Goal: Transaction & Acquisition: Purchase product/service

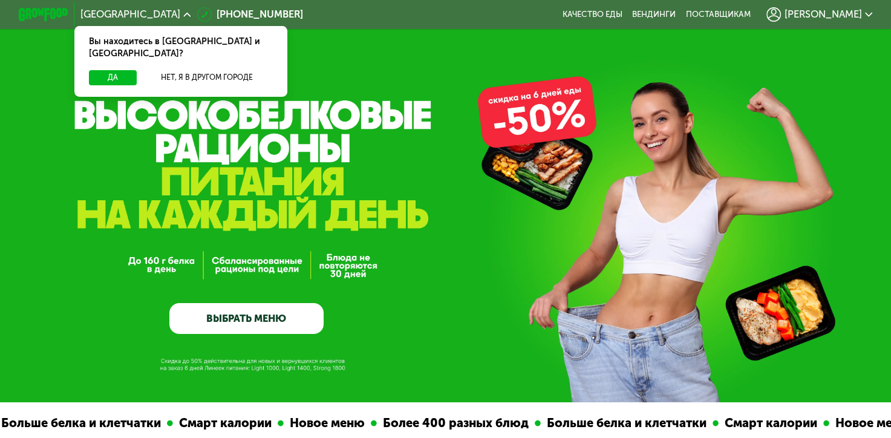
click at [849, 14] on span "[PERSON_NAME]" at bounding box center [823, 15] width 77 height 10
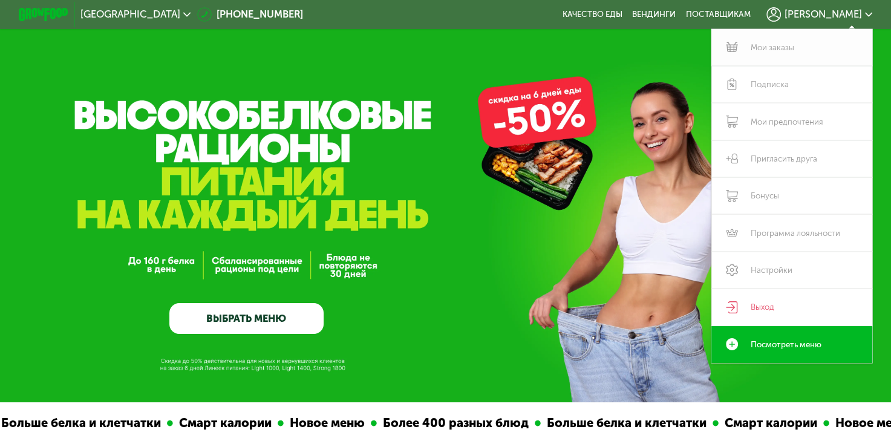
click at [812, 45] on link "Мои заказы" at bounding box center [791, 47] width 161 height 37
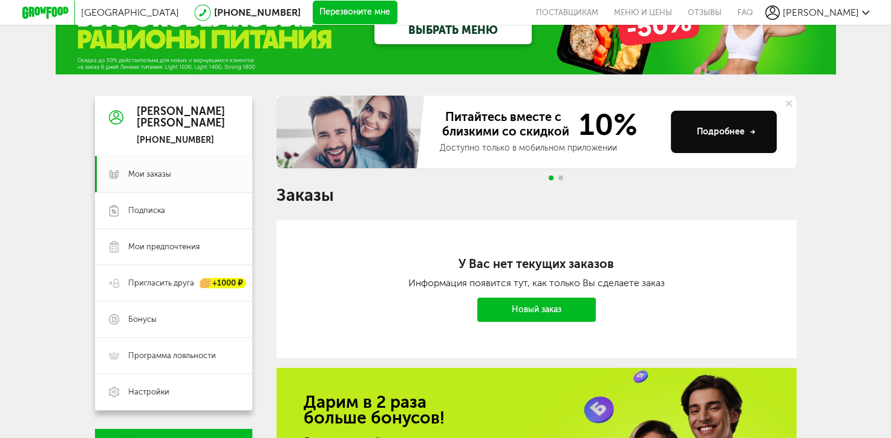
scroll to position [60, 0]
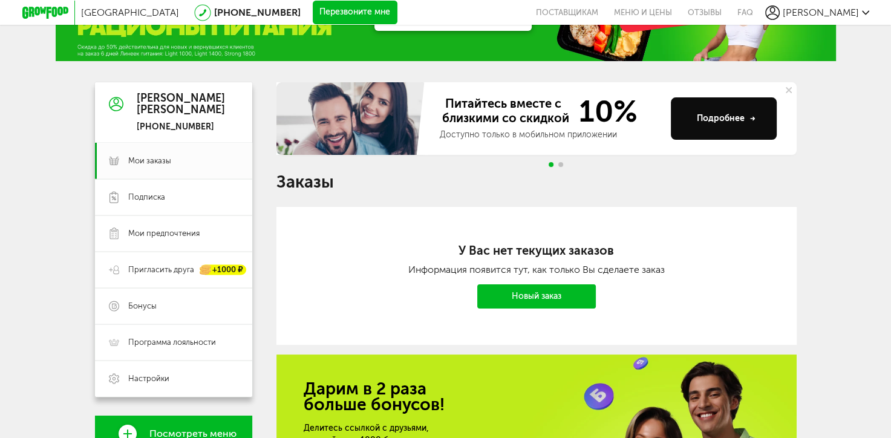
click at [524, 299] on link "Новый заказ" at bounding box center [536, 296] width 119 height 24
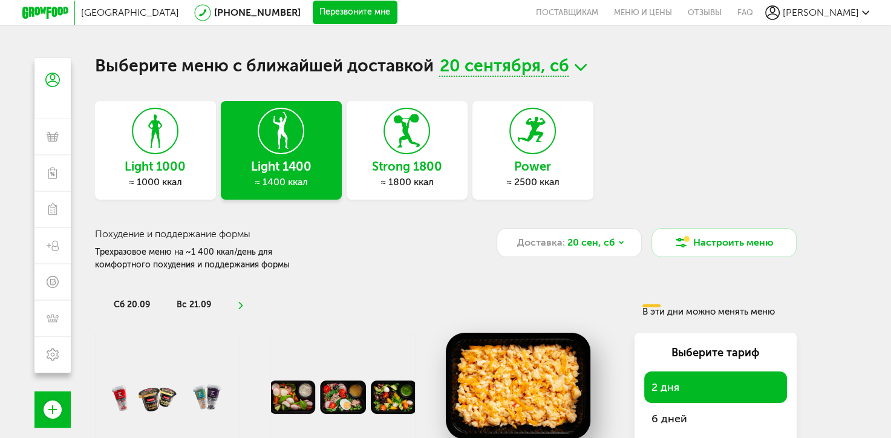
click at [139, 160] on h3 "Light 1000" at bounding box center [155, 166] width 121 height 13
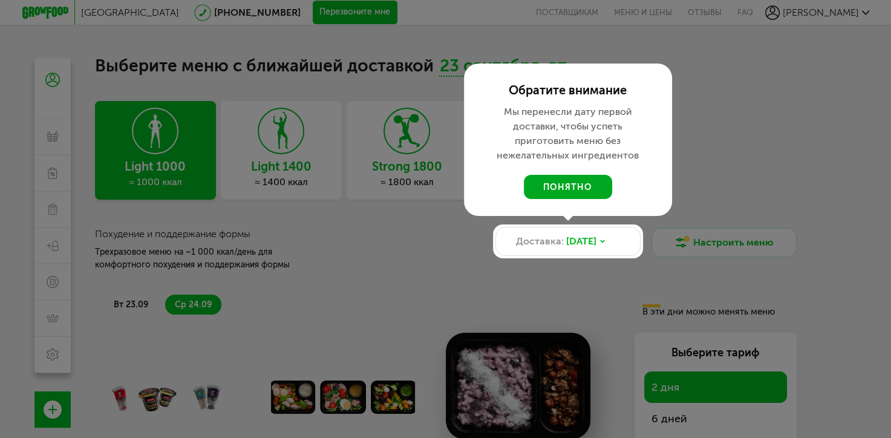
click at [561, 189] on button "понятно" at bounding box center [568, 187] width 88 height 24
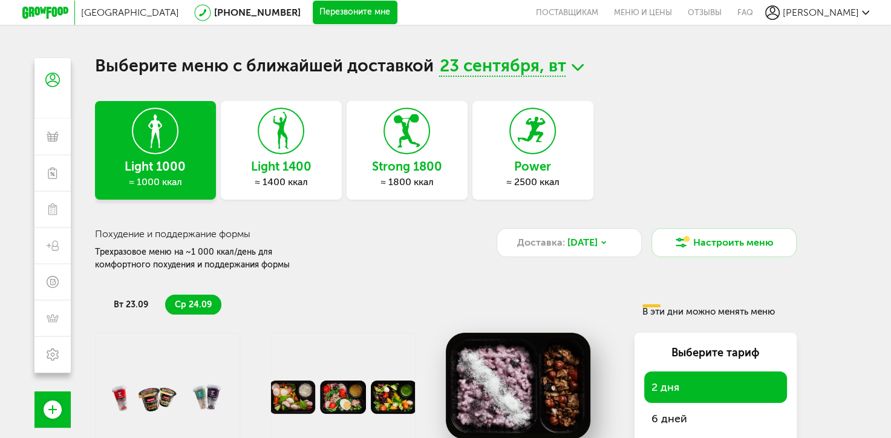
click at [484, 66] on span "23 сентября, вт" at bounding box center [502, 67] width 126 height 19
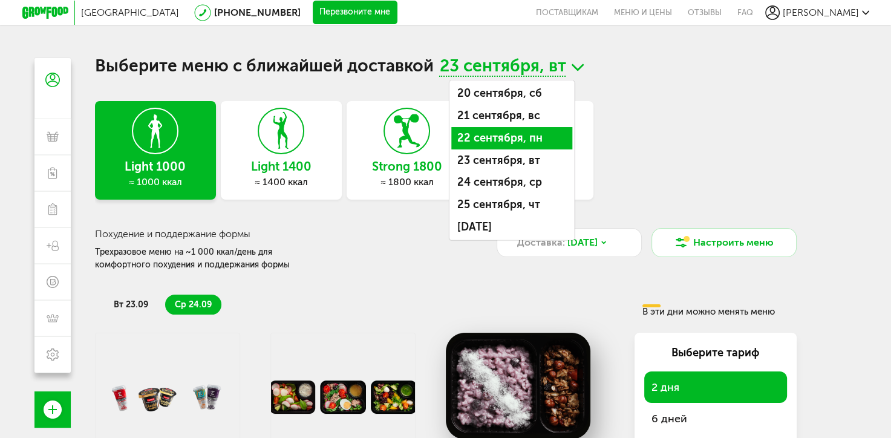
click at [514, 132] on li "22 сентября, пн" at bounding box center [511, 138] width 121 height 22
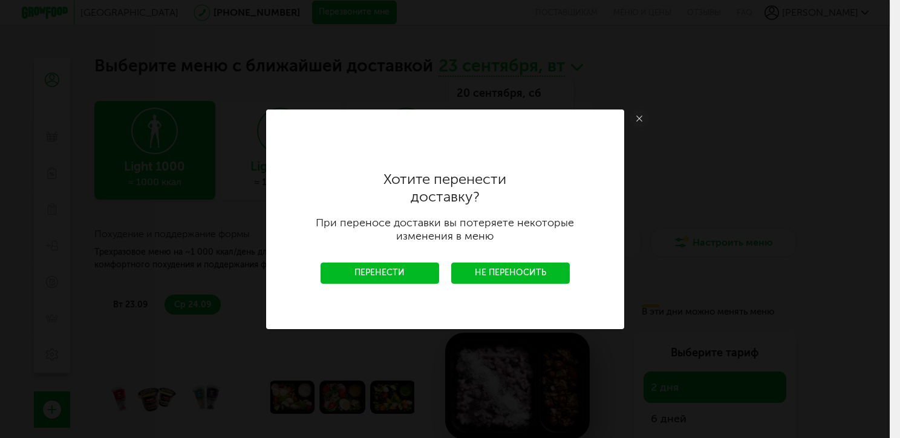
click at [407, 276] on link "Перенести" at bounding box center [380, 273] width 119 height 21
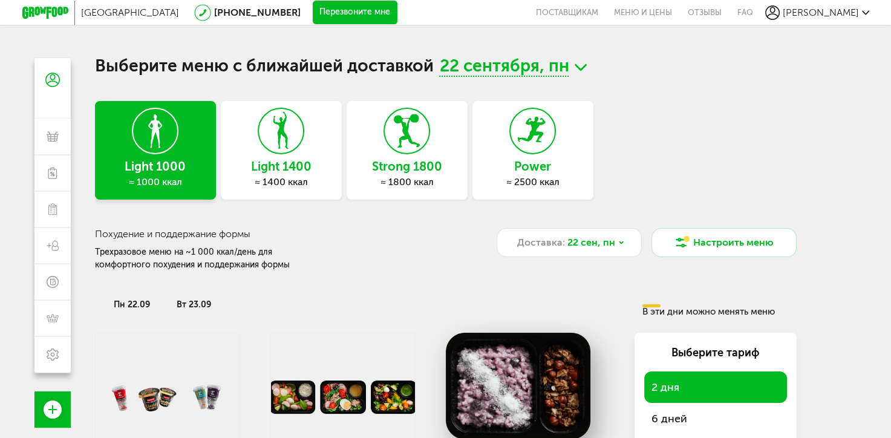
click at [47, 7] on icon at bounding box center [45, 13] width 46 height 12
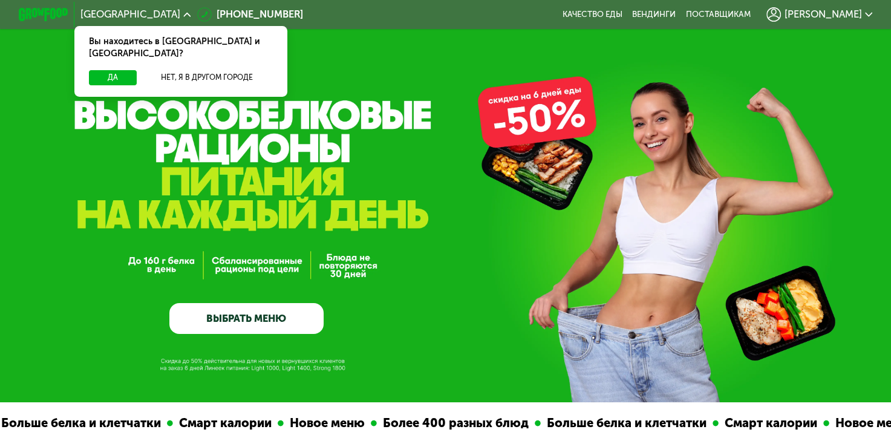
click at [243, 305] on div "GrowFood — доставка правильного питания ВЫБРАТЬ МЕНЮ" at bounding box center [246, 238] width 154 height 192
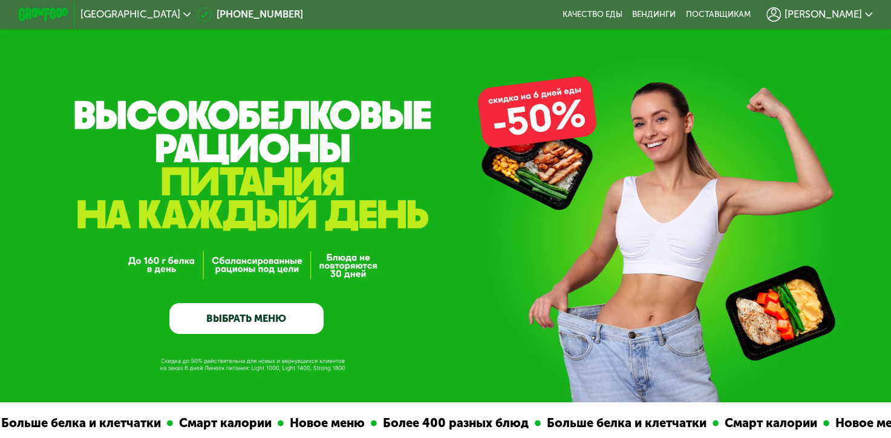
click at [244, 317] on link "ВЫБРАТЬ МЕНЮ" at bounding box center [246, 318] width 154 height 31
click at [256, 322] on link "ВЫБРАТЬ МЕНЮ" at bounding box center [246, 318] width 154 height 31
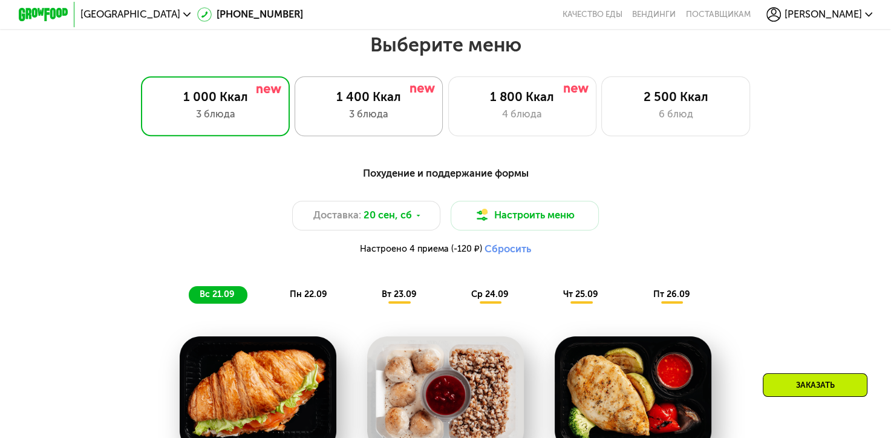
scroll to position [789, 0]
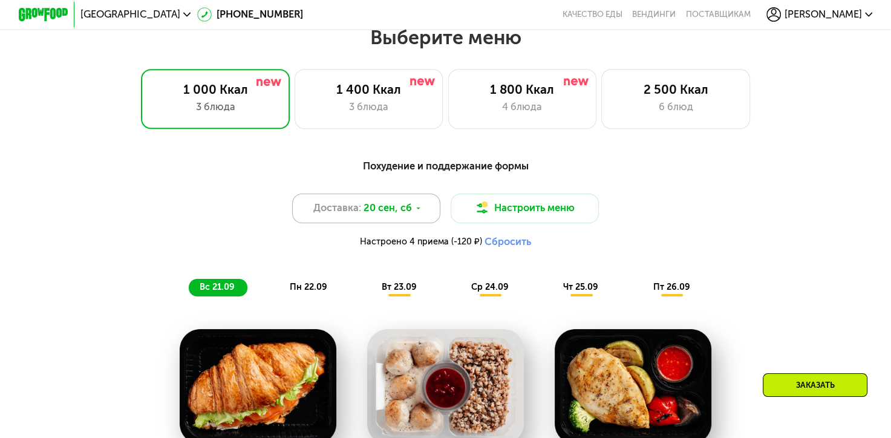
click at [385, 215] on span "20 сен, сб" at bounding box center [388, 208] width 48 height 15
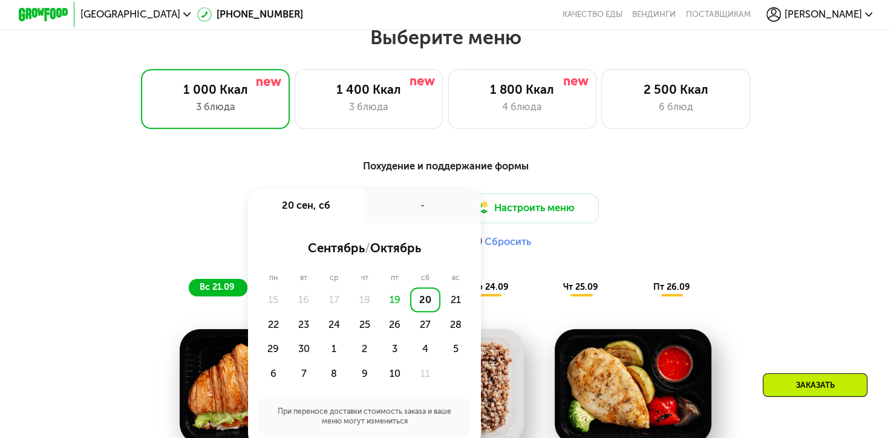
click at [192, 200] on div "Доставка: [DATE] сен, сб - сентябрь / октябрь пн вт ср чт пт сб вс 15 16 17 18 …" at bounding box center [445, 224] width 733 height 60
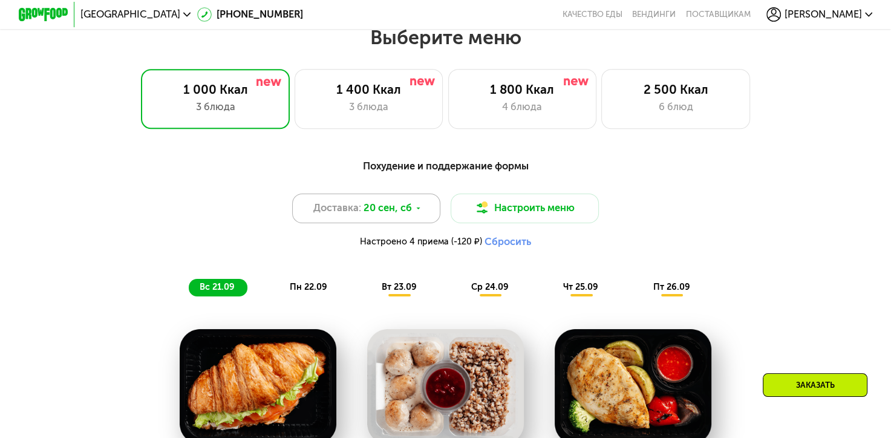
click at [396, 216] on span "20 сен, сб" at bounding box center [388, 208] width 48 height 15
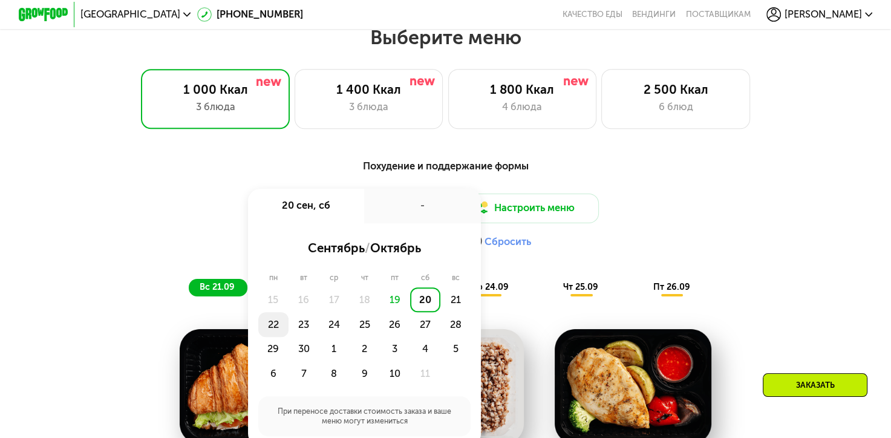
click at [271, 327] on div "22" at bounding box center [273, 324] width 30 height 25
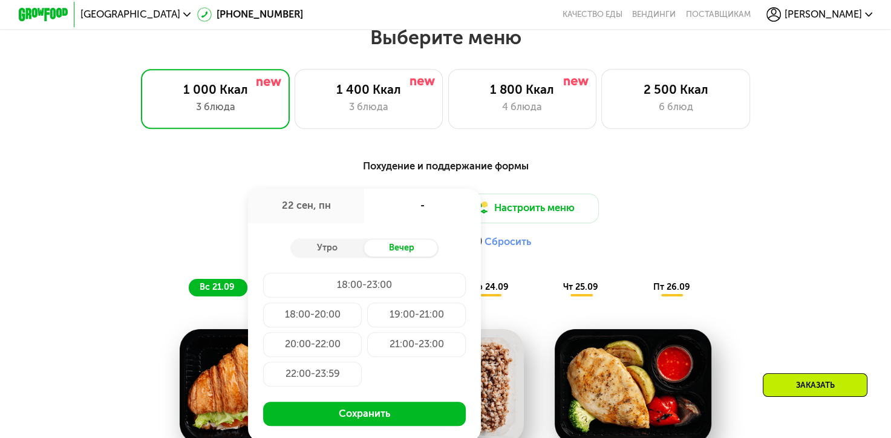
click at [201, 225] on div "Доставка: [DATE] сен, пн - Утро Вечер 18:00-23:00 18:00-20:00 19:00-21:00 20:00…" at bounding box center [445, 224] width 733 height 60
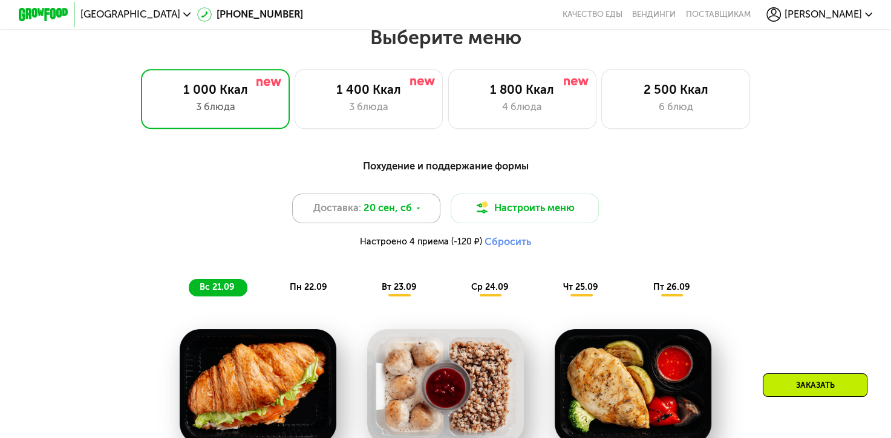
click at [393, 216] on span "20 сен, сб" at bounding box center [388, 208] width 48 height 15
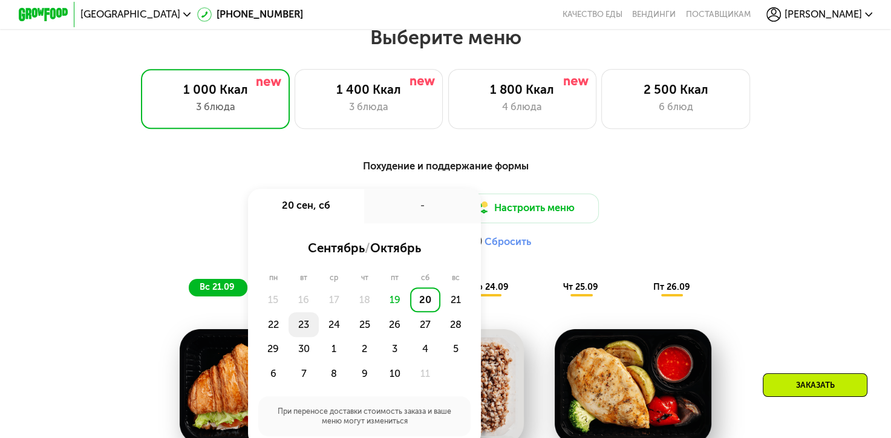
click at [297, 333] on div "23" at bounding box center [304, 324] width 30 height 25
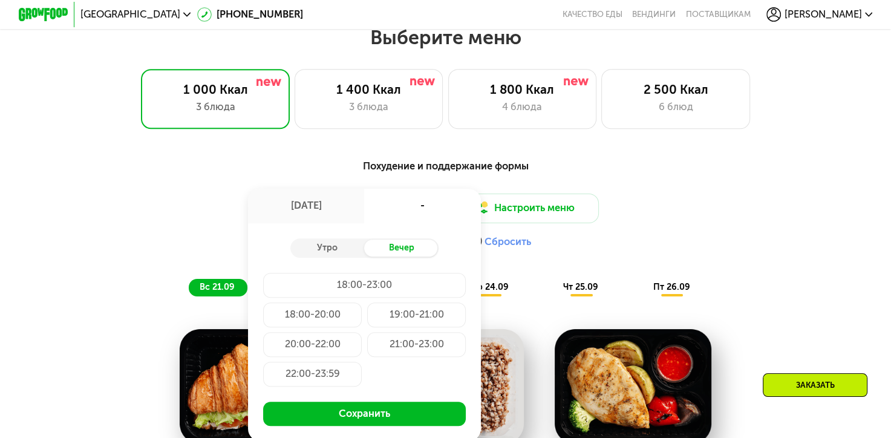
click at [402, 326] on div "19:00-21:00" at bounding box center [416, 314] width 99 height 25
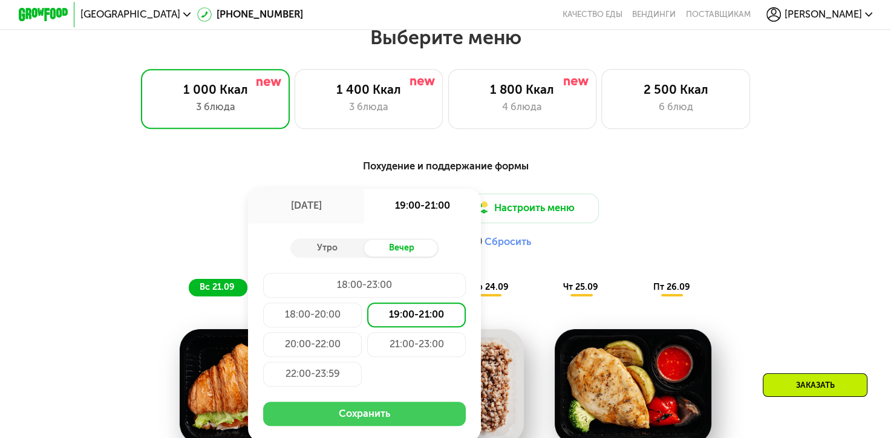
click at [388, 425] on button "Сохранить" at bounding box center [364, 414] width 203 height 25
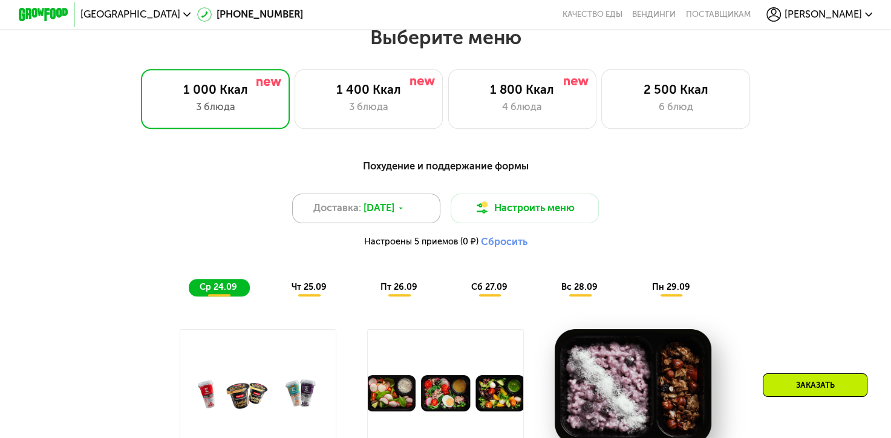
click at [351, 215] on span "Доставка:" at bounding box center [337, 208] width 48 height 15
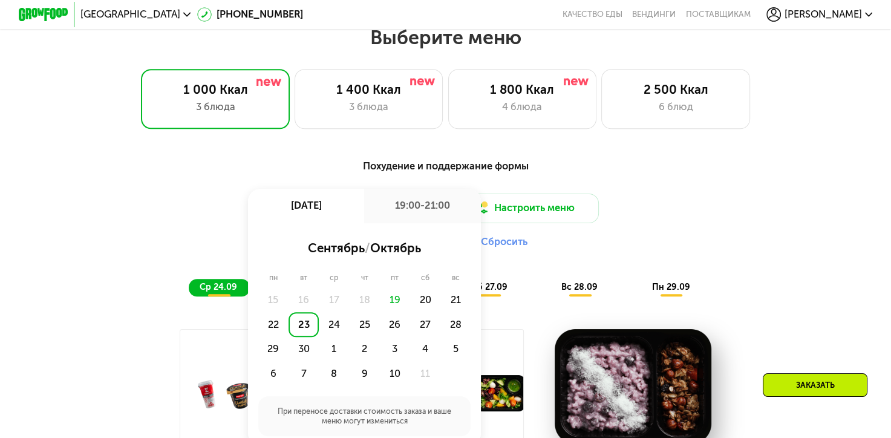
click at [300, 331] on div "23" at bounding box center [304, 324] width 30 height 25
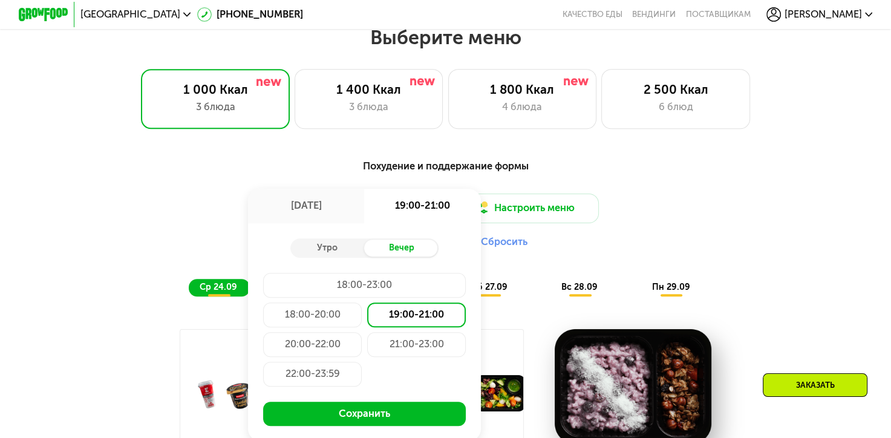
click at [412, 256] on div "Вечер" at bounding box center [401, 249] width 74 height 18
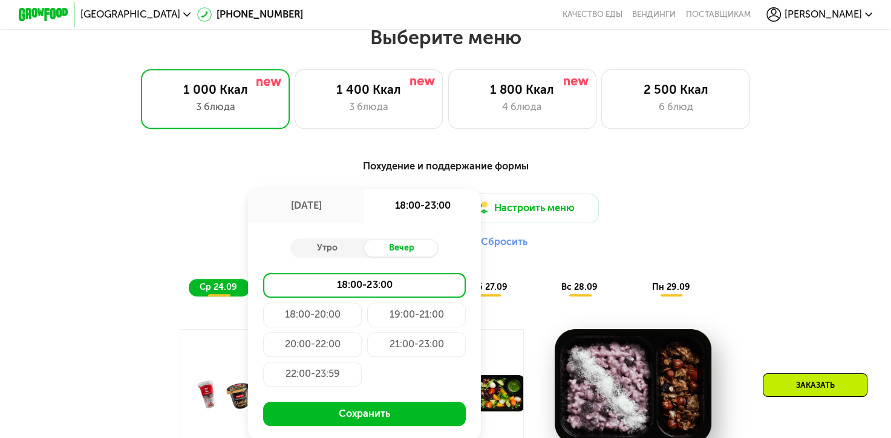
click at [416, 322] on div "19:00-21:00" at bounding box center [416, 314] width 99 height 25
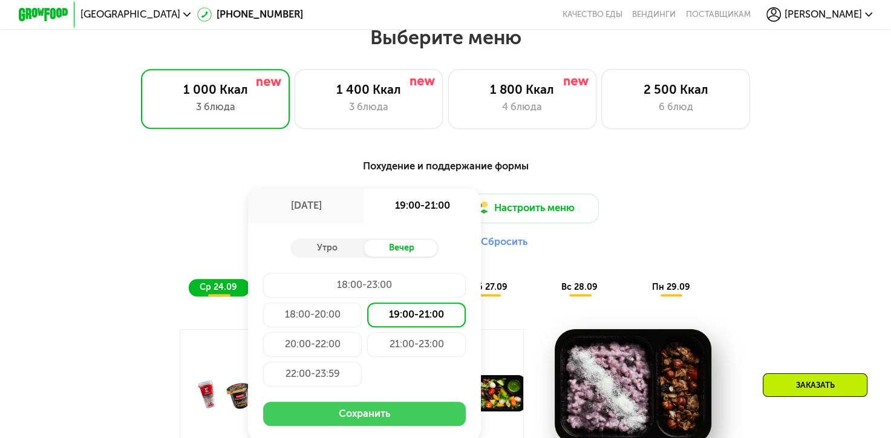
click at [363, 424] on button "Сохранить" at bounding box center [364, 414] width 203 height 25
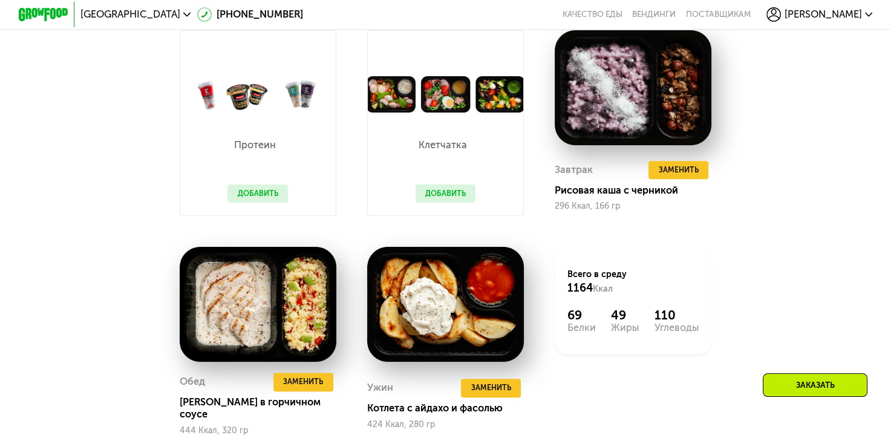
scroll to position [970, 0]
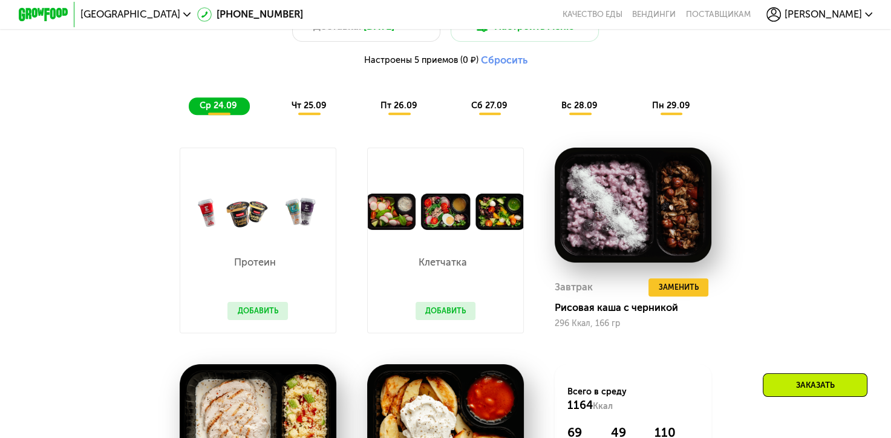
click at [296, 115] on div "чт 25.09" at bounding box center [309, 106] width 59 height 18
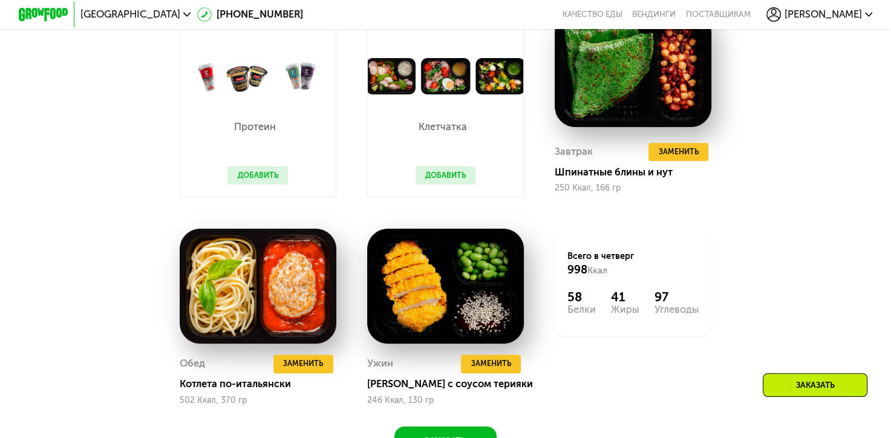
scroll to position [1031, 0]
